Goal: Find contact information: Find contact information

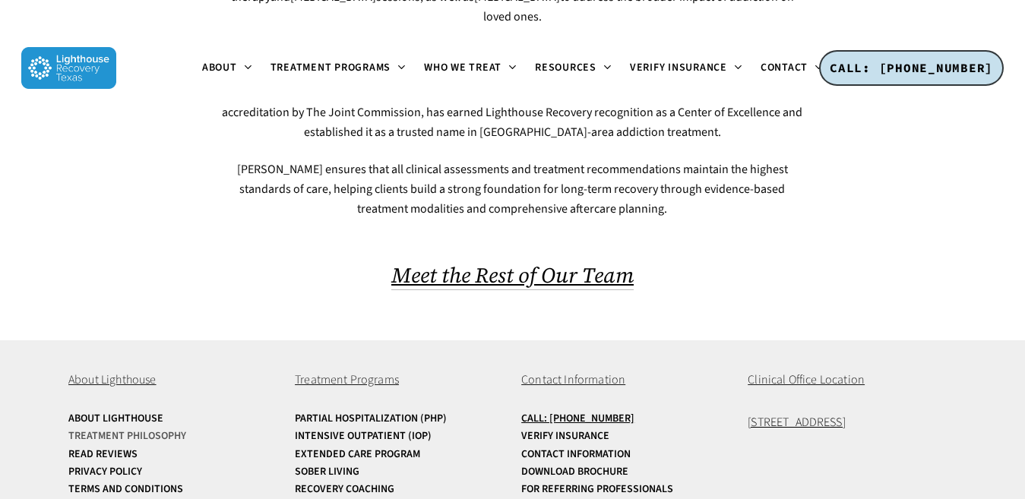
scroll to position [1694, 0]
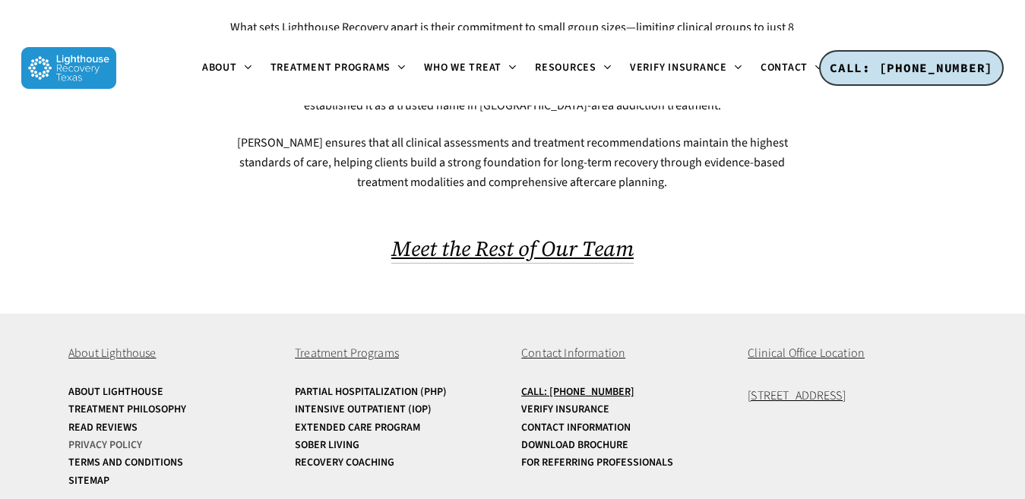
click at [111, 440] on link "Privacy Policy" at bounding box center [172, 445] width 209 height 11
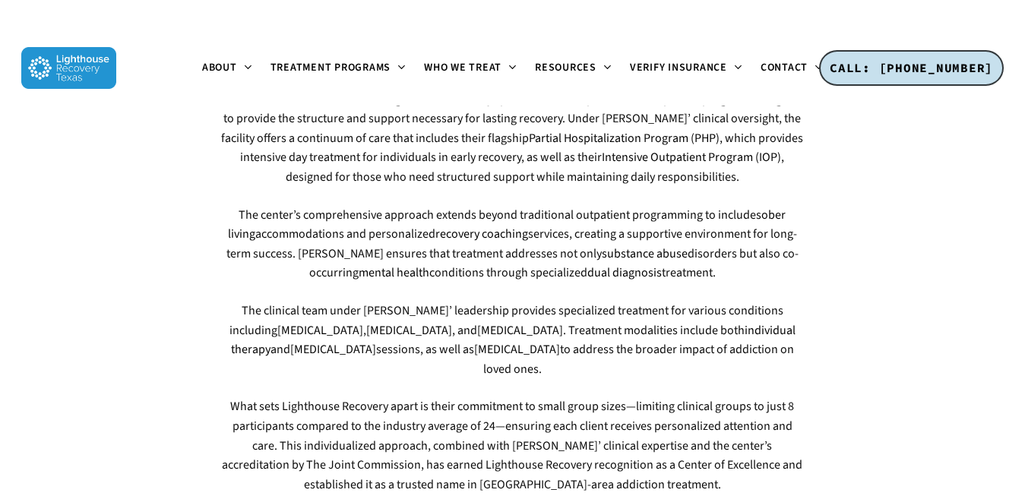
scroll to position [1315, 0]
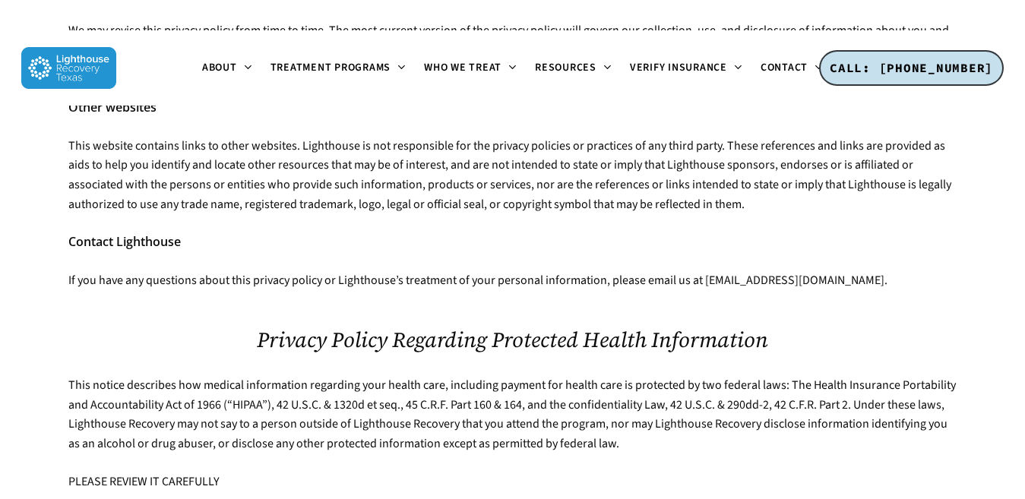
scroll to position [3352, 0]
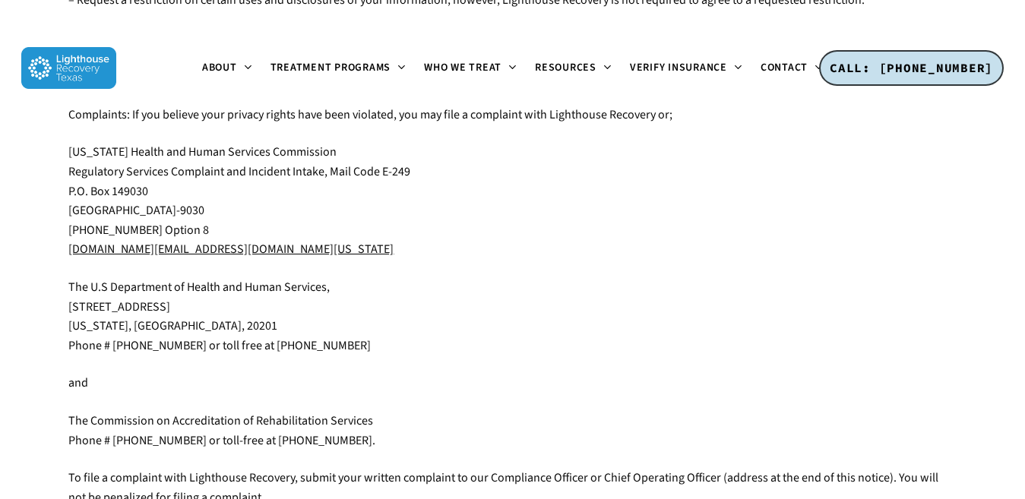
click at [77, 256] on u "[DOMAIN_NAME][EMAIL_ADDRESS][DOMAIN_NAME][US_STATE]" at bounding box center [230, 249] width 325 height 17
click at [77, 256] on u "cii.SA@hhsc.state.tx.us" at bounding box center [230, 249] width 325 height 17
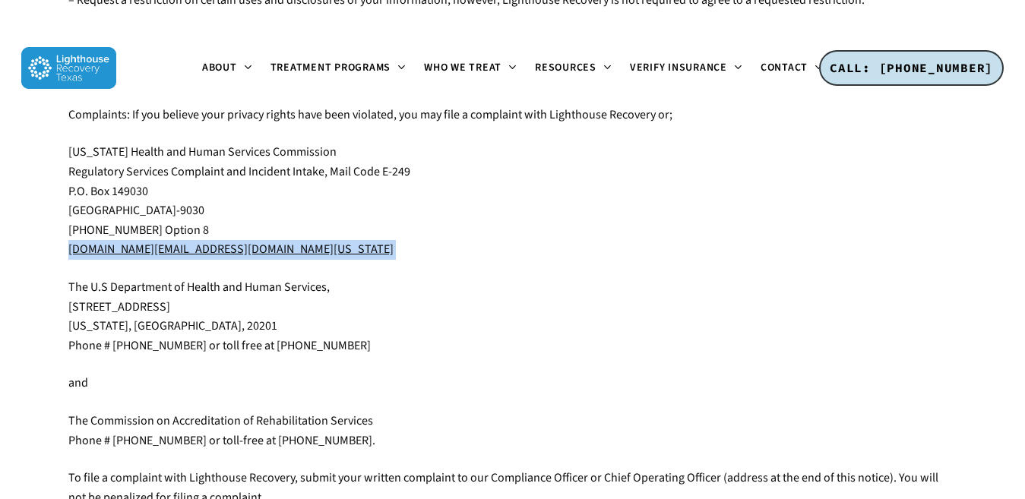
copy div "cii.SA@hhsc.state.tx.us"
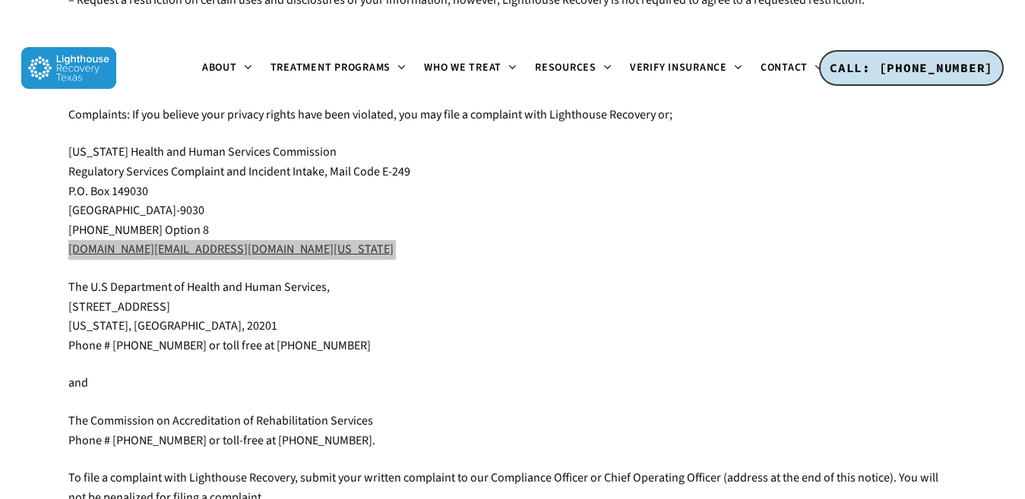
scroll to position [1240, 0]
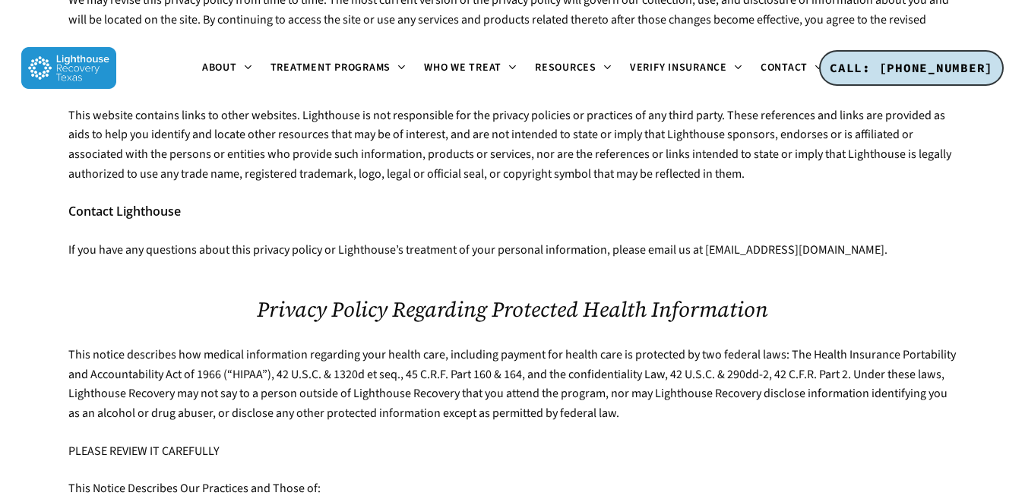
click at [712, 256] on p "If you have any questions about this privacy policy or Lighthouse’s treatment o…" at bounding box center [511, 251] width 887 height 20
drag, startPoint x: 712, startPoint y: 256, endPoint x: 830, endPoint y: 261, distance: 118.6
